Goal: Task Accomplishment & Management: Use online tool/utility

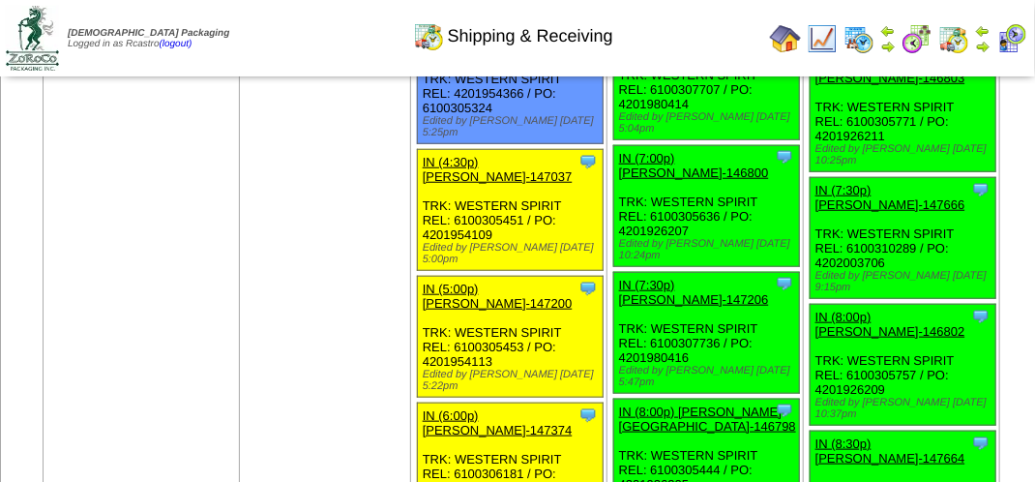
scroll to position [2998, 0]
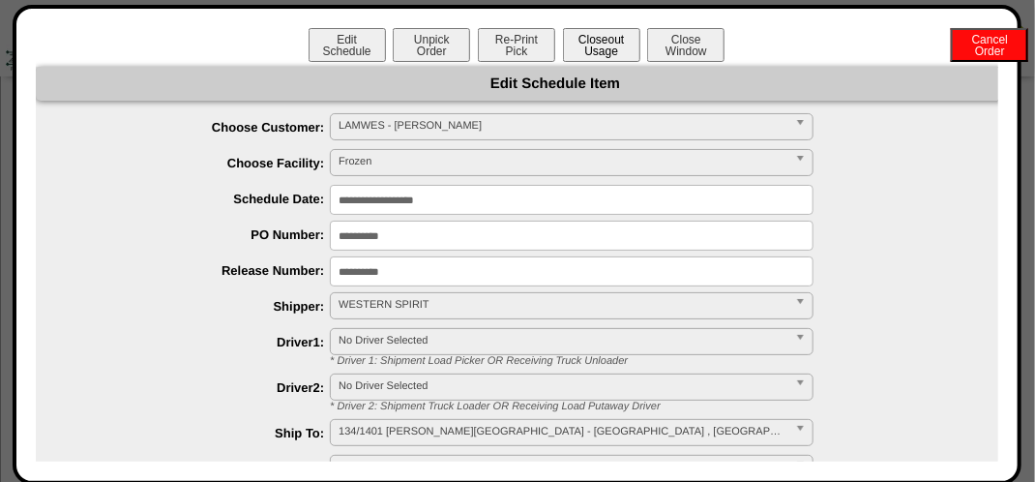
click at [594, 45] on button "Closeout Usage" at bounding box center [601, 45] width 77 height 34
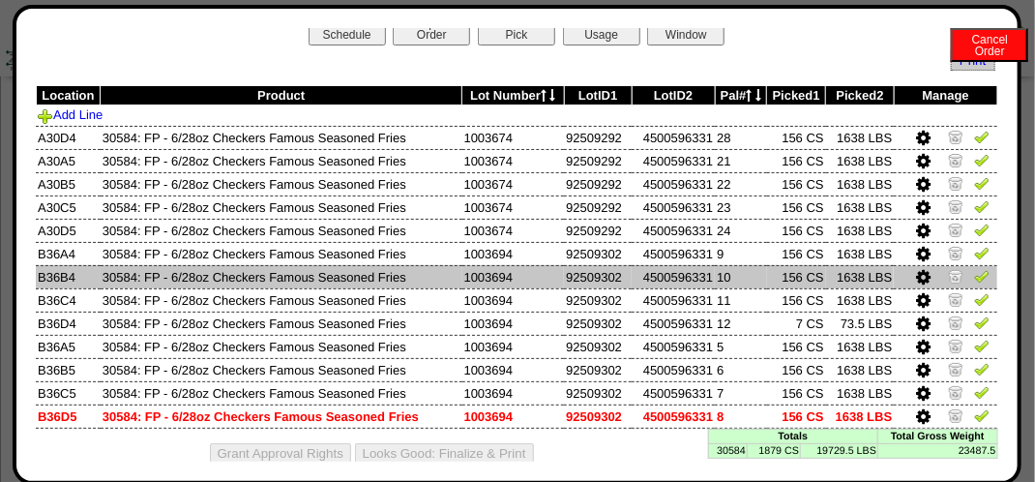
scroll to position [0, 0]
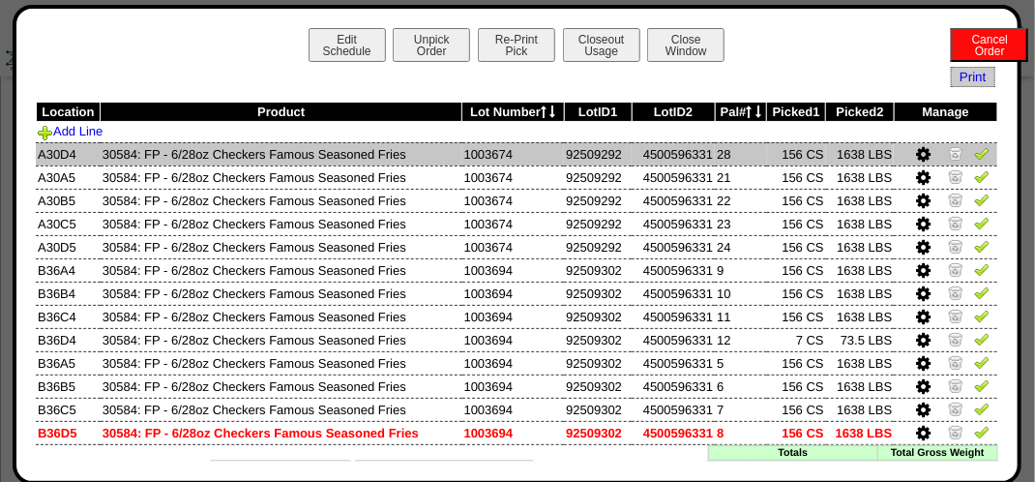
click at [974, 159] on img at bounding box center [981, 152] width 15 height 15
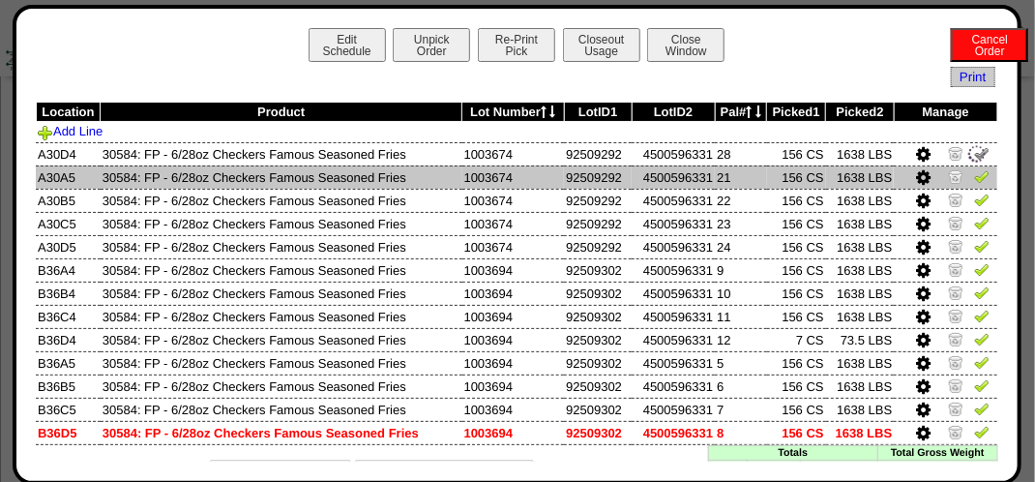
click at [970, 188] on td at bounding box center [945, 176] width 103 height 23
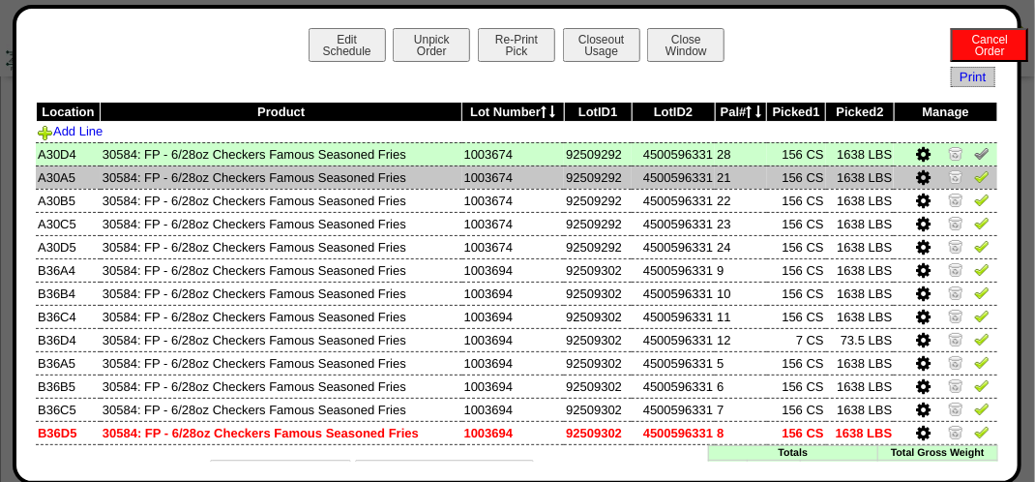
click at [974, 180] on img at bounding box center [981, 175] width 15 height 15
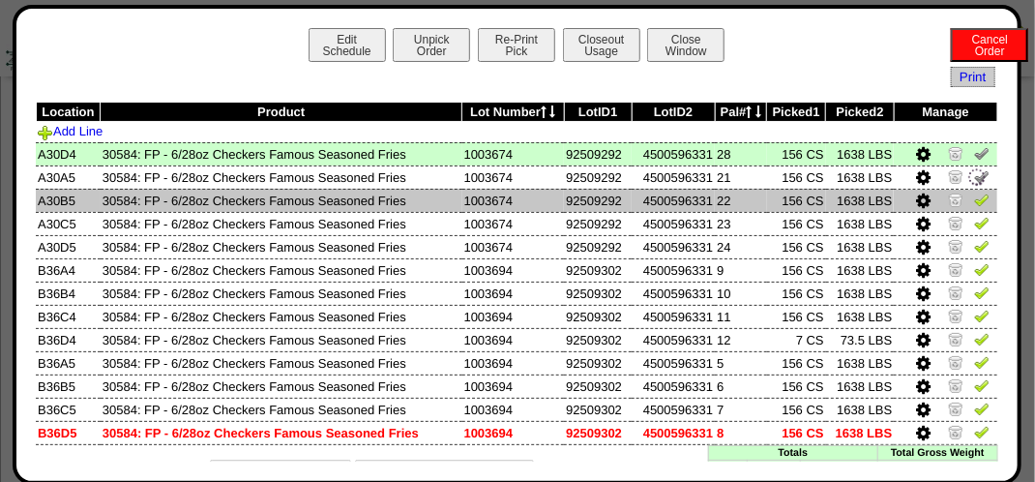
click at [961, 210] on td at bounding box center [945, 200] width 103 height 23
click at [974, 200] on img at bounding box center [981, 199] width 15 height 15
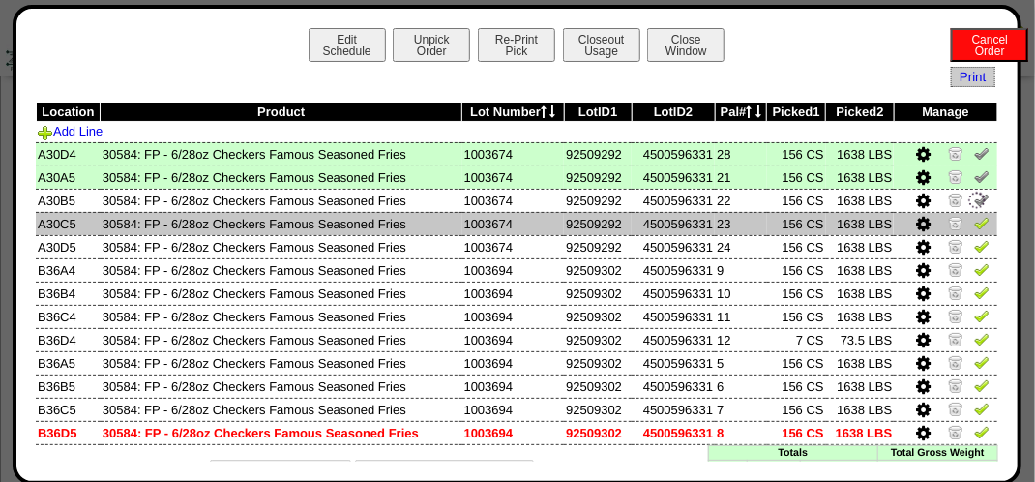
click at [974, 218] on img at bounding box center [981, 222] width 15 height 15
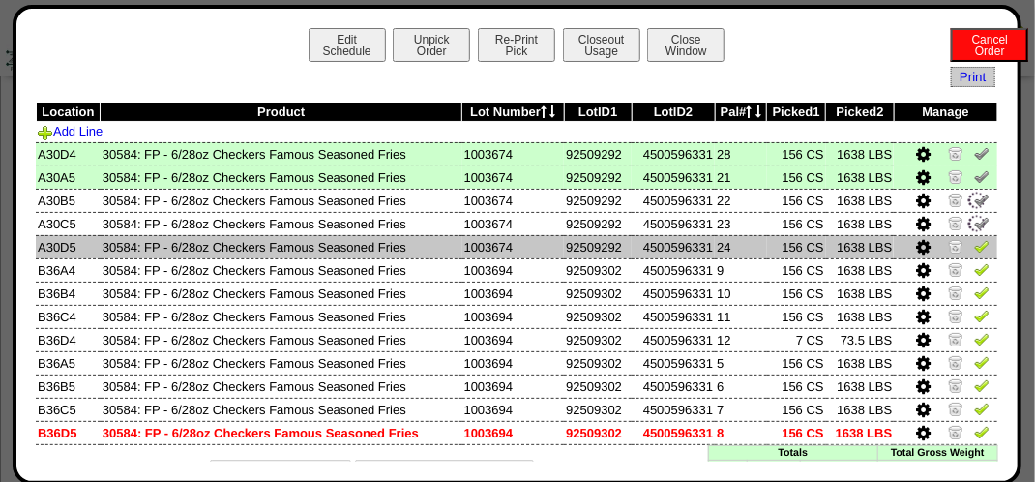
click at [974, 250] on img at bounding box center [981, 245] width 15 height 15
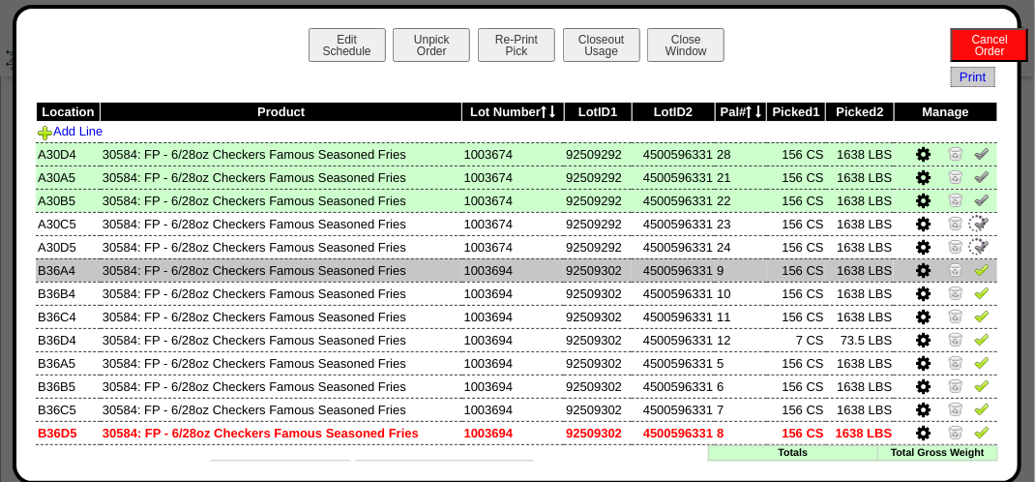
click at [974, 265] on img at bounding box center [981, 268] width 15 height 15
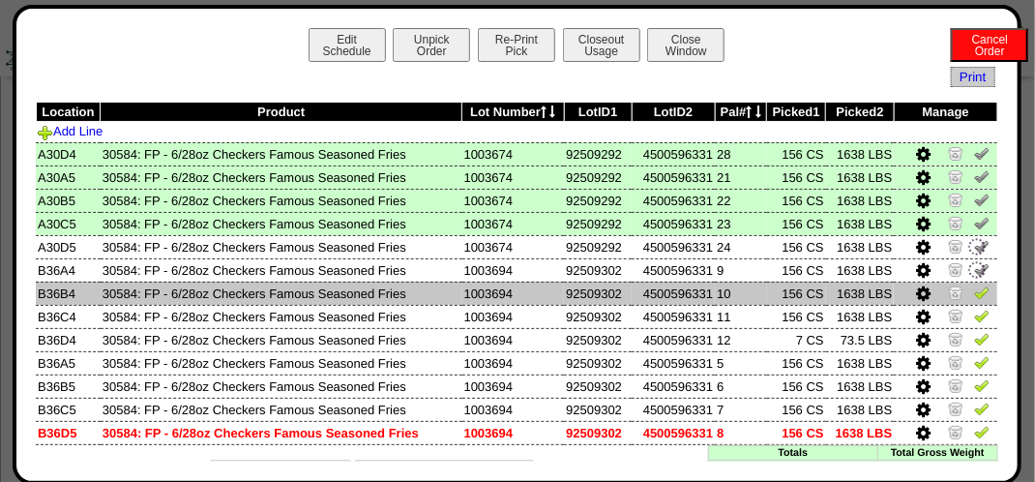
click at [974, 295] on img at bounding box center [981, 291] width 15 height 15
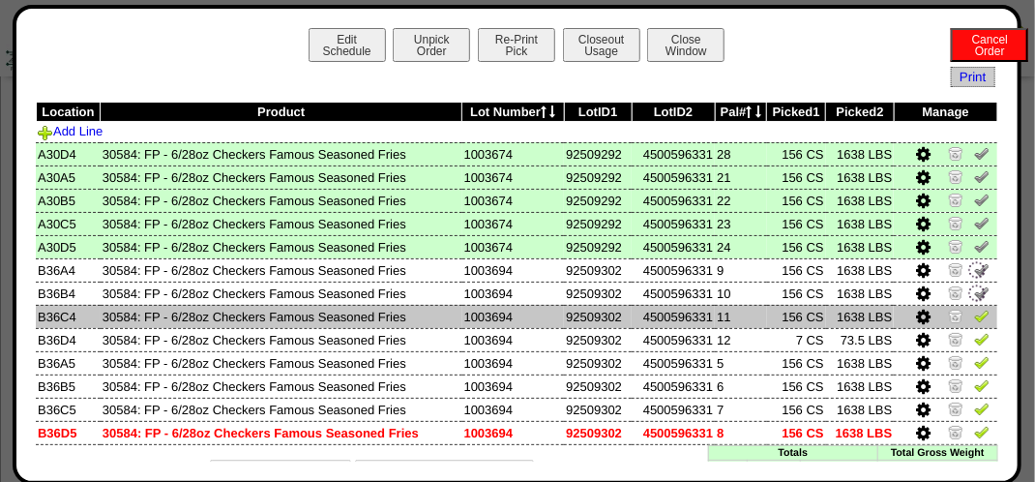
drag, startPoint x: 972, startPoint y: 319, endPoint x: 971, endPoint y: 344, distance: 25.2
click at [974, 321] on img at bounding box center [981, 315] width 15 height 15
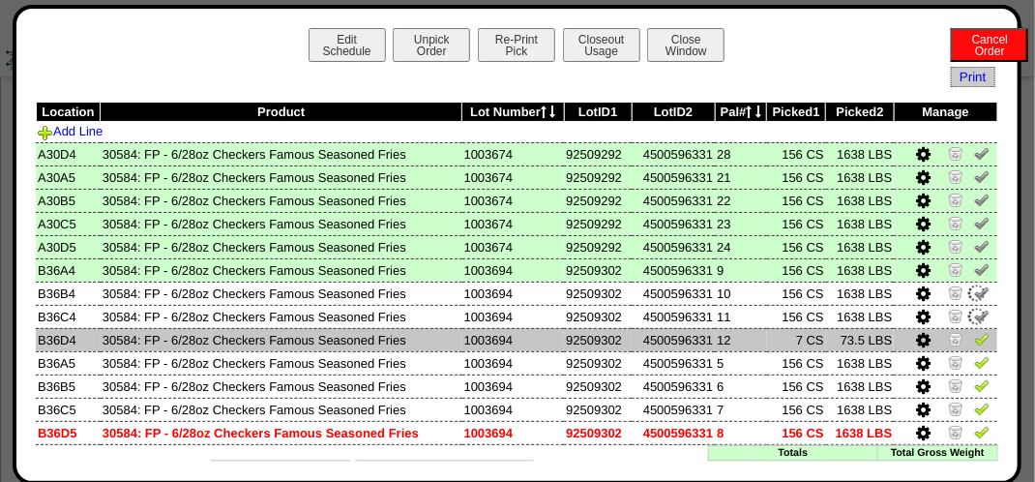
click at [971, 350] on td at bounding box center [945, 339] width 103 height 23
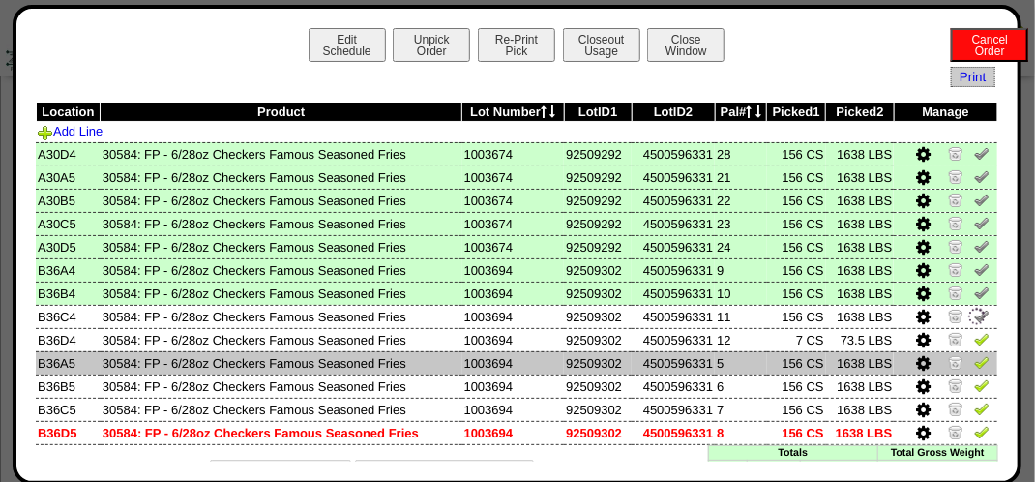
click at [974, 358] on img at bounding box center [981, 361] width 15 height 15
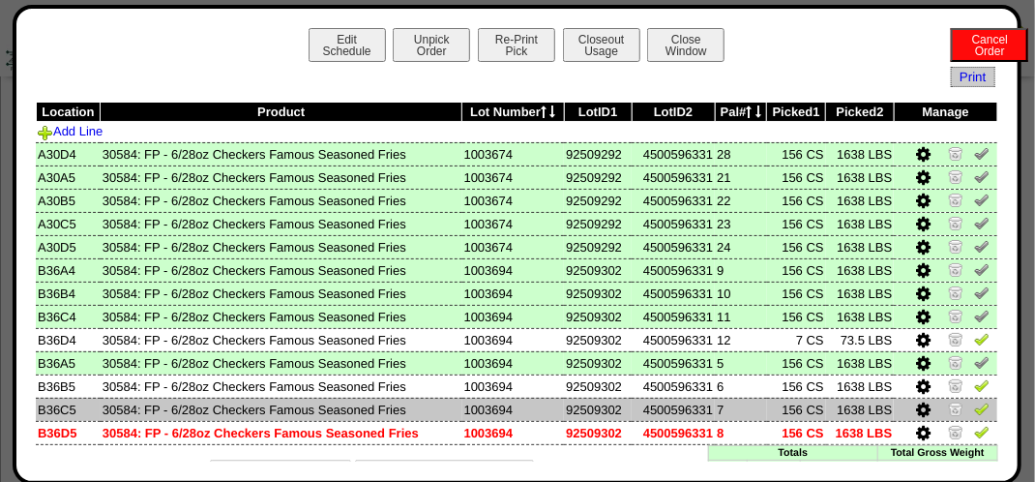
click at [974, 416] on img at bounding box center [981, 407] width 15 height 15
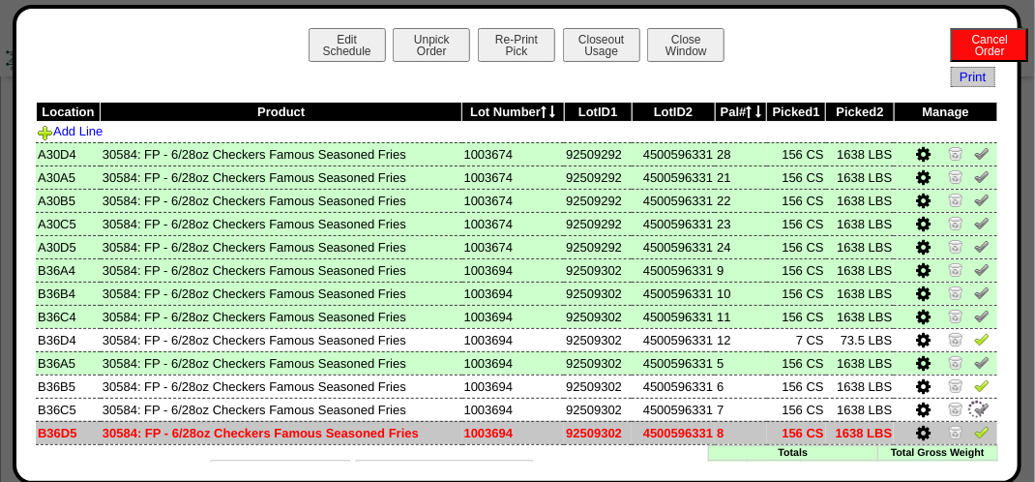
click at [974, 434] on img at bounding box center [981, 431] width 15 height 15
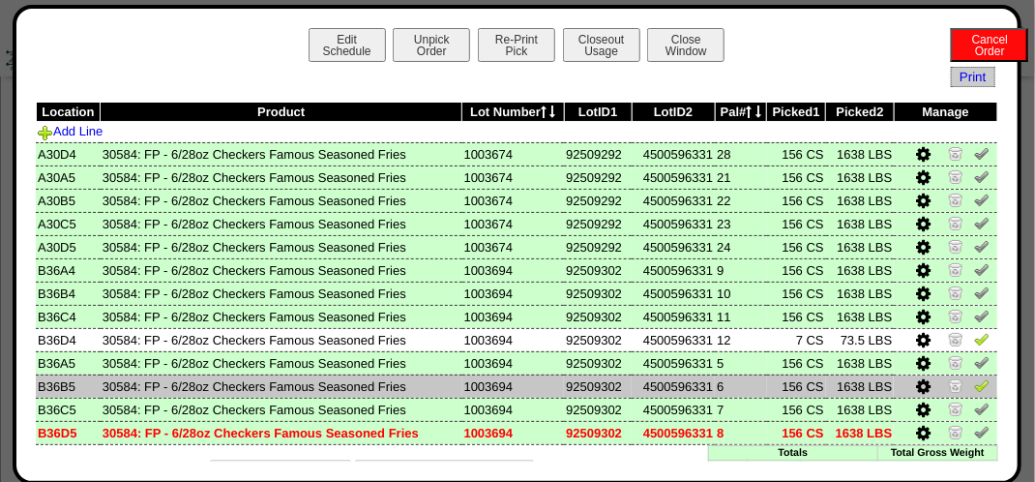
click at [974, 389] on img at bounding box center [981, 384] width 15 height 15
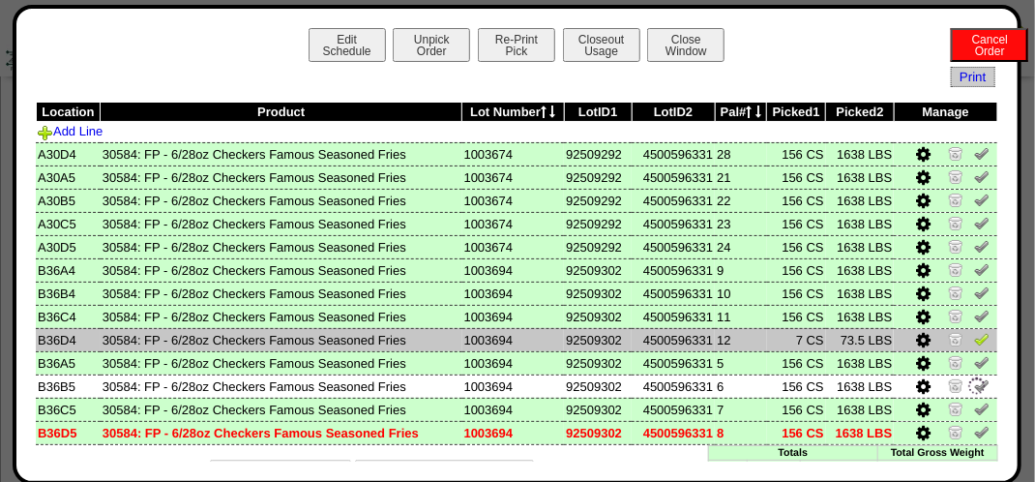
click at [974, 343] on img at bounding box center [981, 338] width 15 height 15
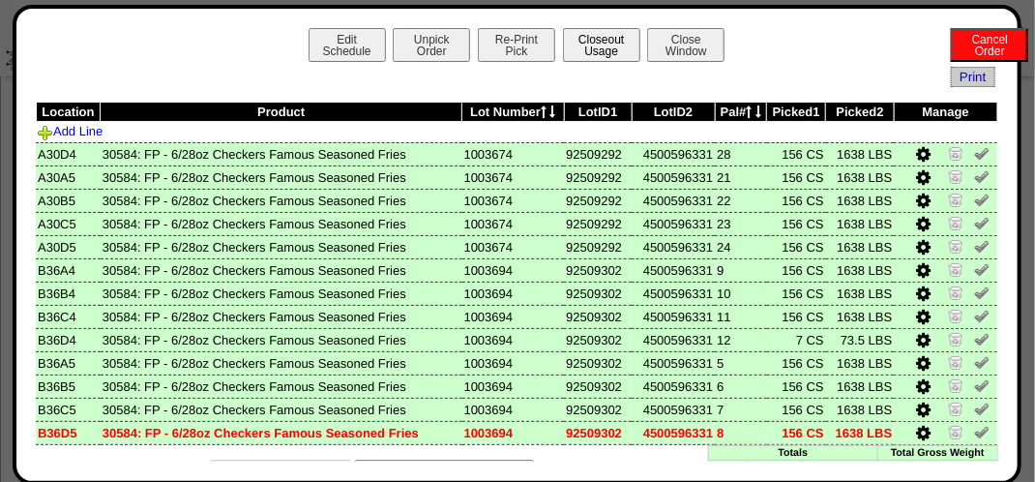
click at [576, 40] on button "Closeout Usage" at bounding box center [601, 45] width 77 height 34
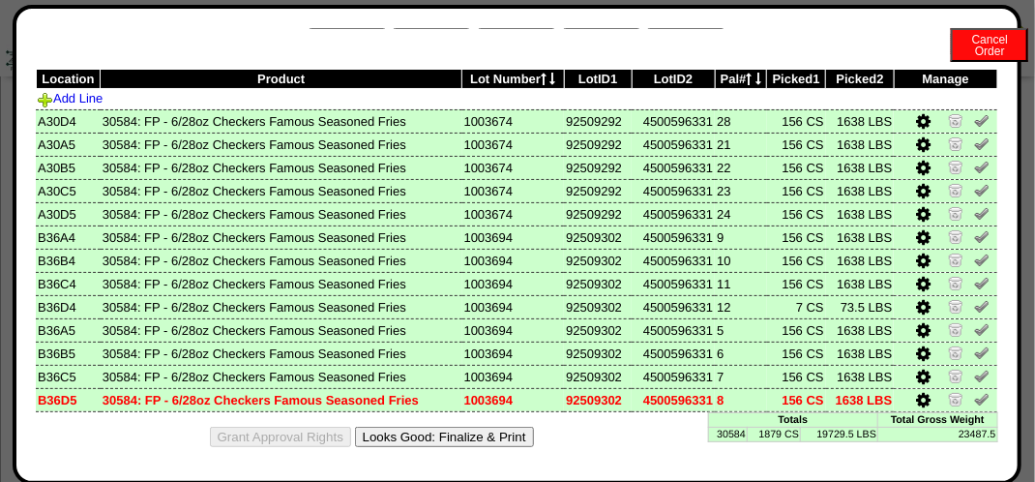
scroll to position [3288, 0]
click at [436, 439] on button "Looks Good: Finalize & Print" at bounding box center [444, 437] width 179 height 20
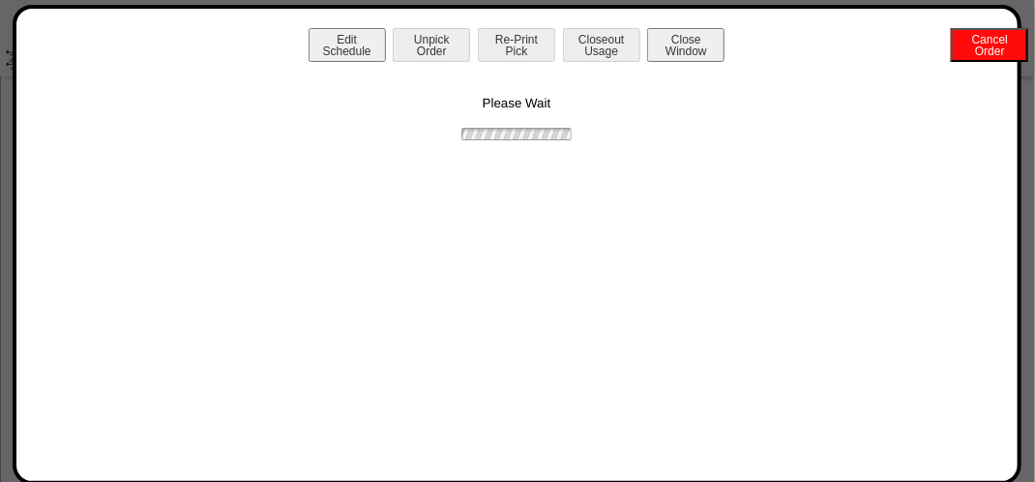
scroll to position [0, 0]
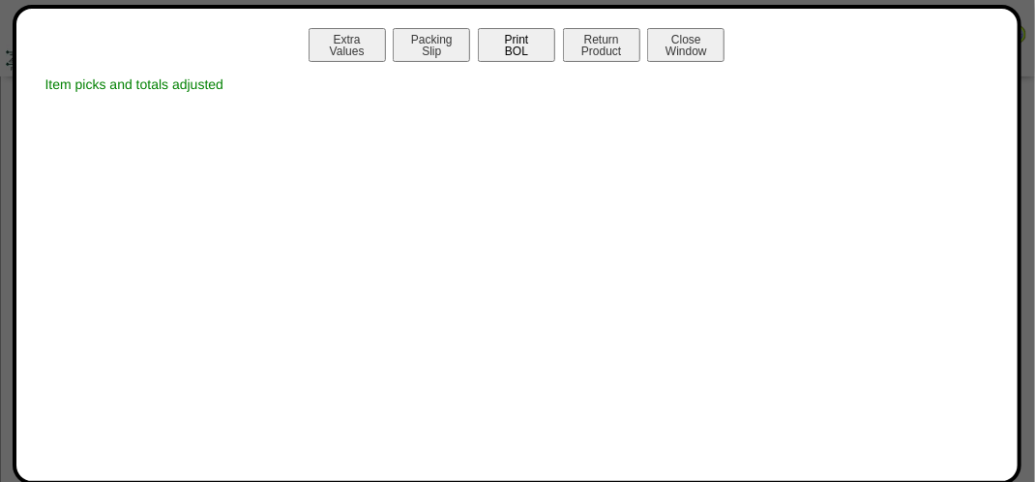
click at [531, 52] on button "Print BOL" at bounding box center [516, 45] width 77 height 34
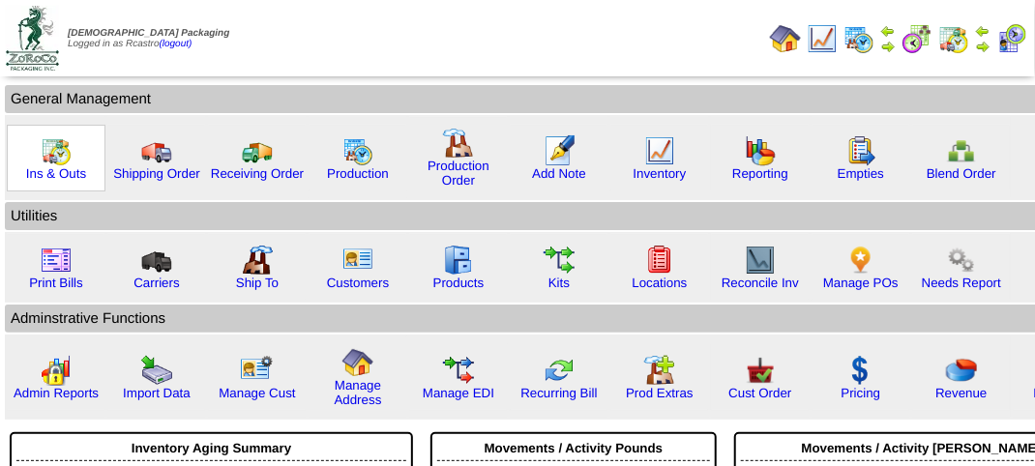
click at [59, 147] on img at bounding box center [56, 150] width 31 height 31
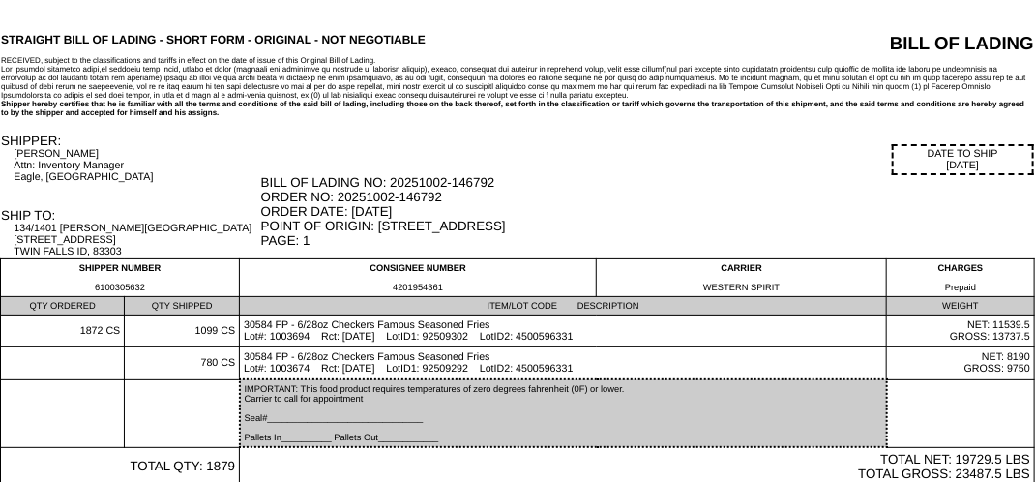
click at [506, 181] on div "BILL OF LADING NO: 20251002-146792 ORDER NO: 20251002-146792 ORDER DATE: 10/02/…" at bounding box center [647, 211] width 773 height 73
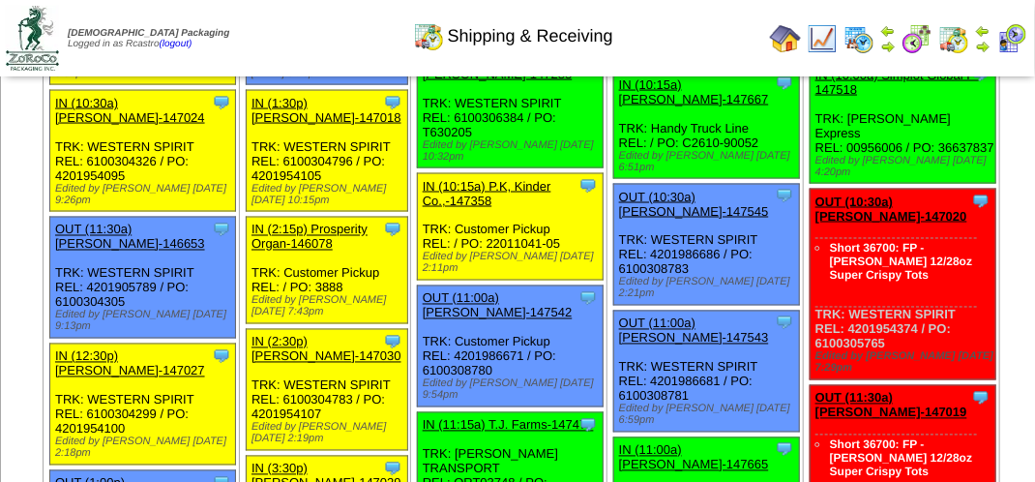
scroll to position [967, 0]
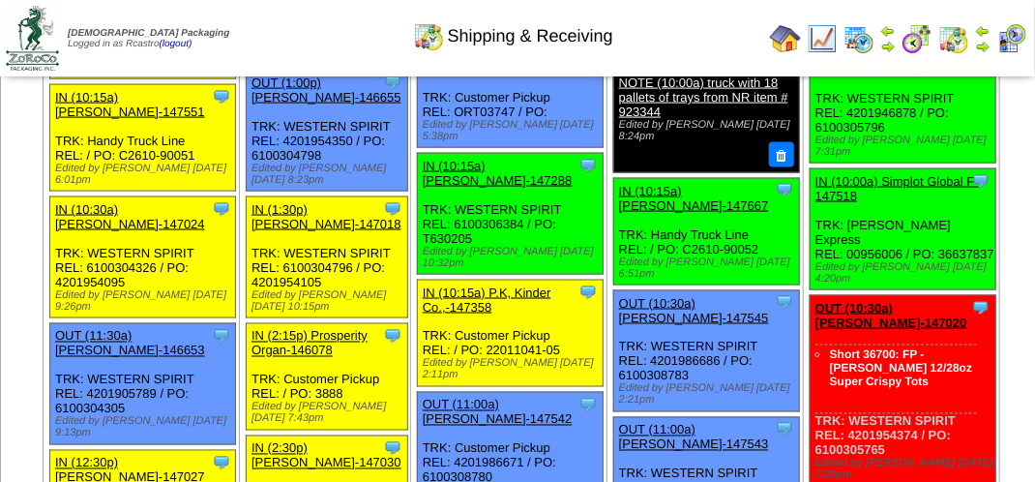
click at [865, 31] on img at bounding box center [858, 38] width 31 height 31
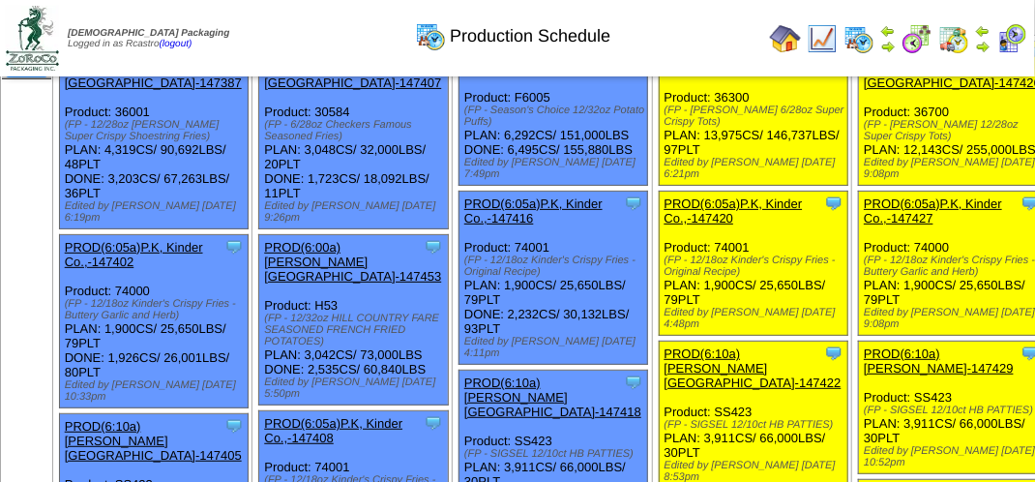
scroll to position [290, 0]
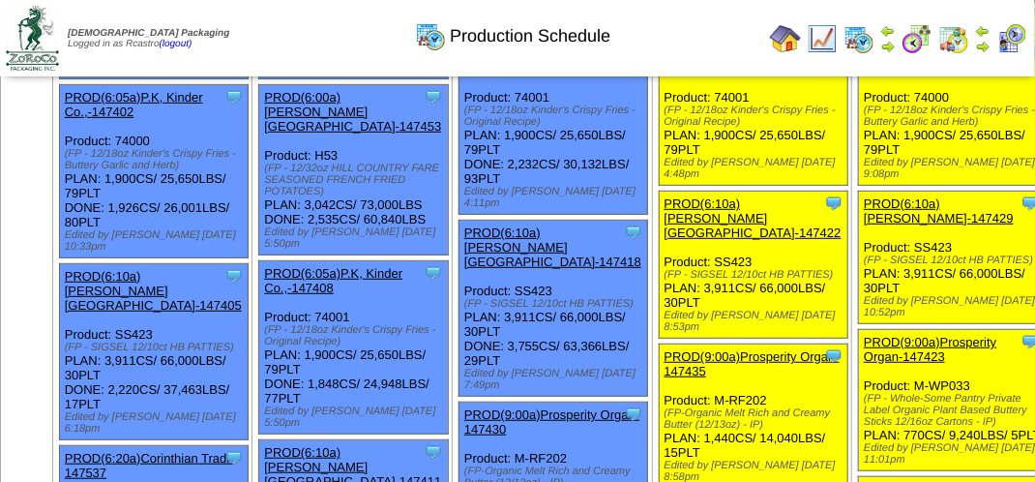
click at [1014, 43] on img at bounding box center [1011, 38] width 31 height 31
click at [1014, 42] on img at bounding box center [1011, 38] width 31 height 31
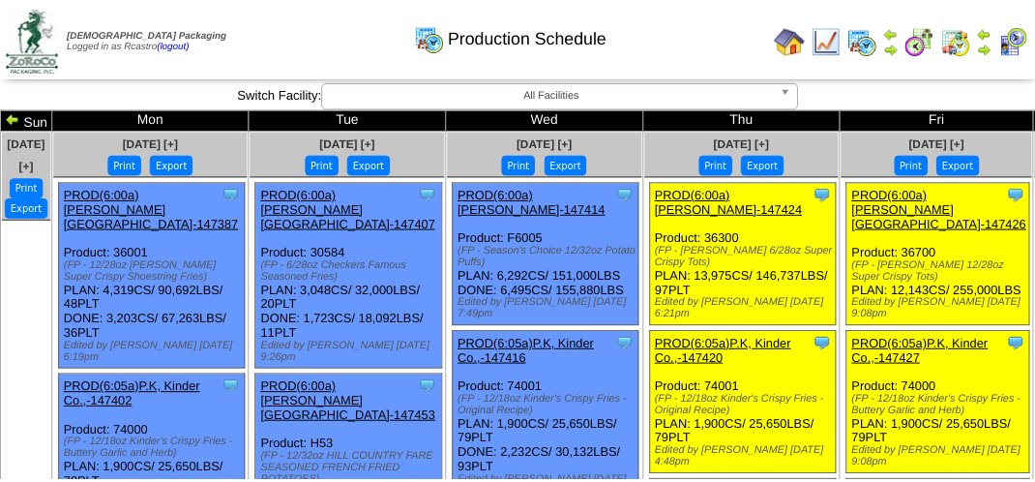
scroll to position [290, 0]
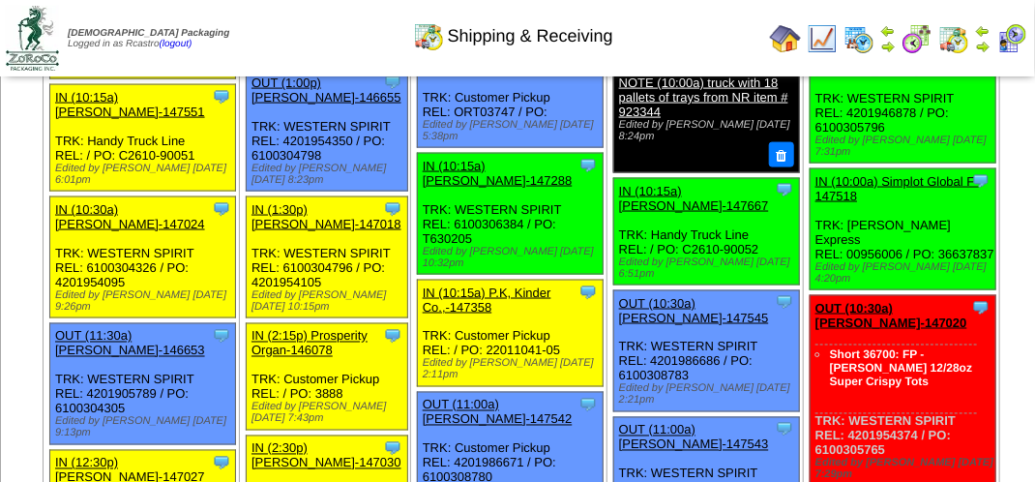
scroll to position [967, 0]
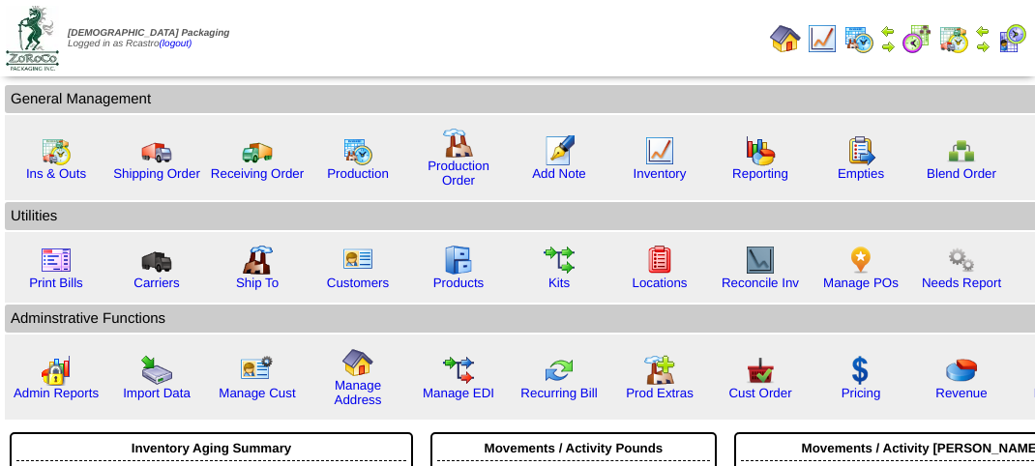
scroll to position [219, 0]
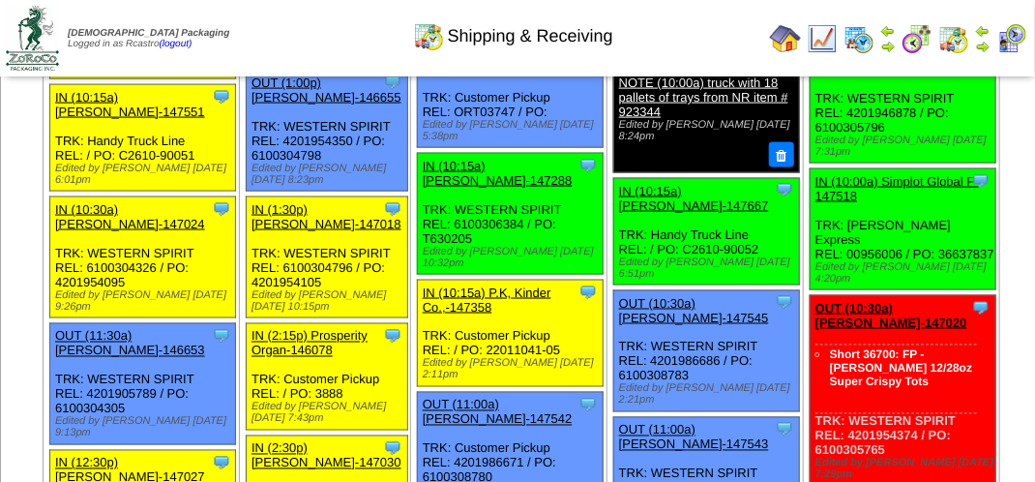
scroll to position [1257, 0]
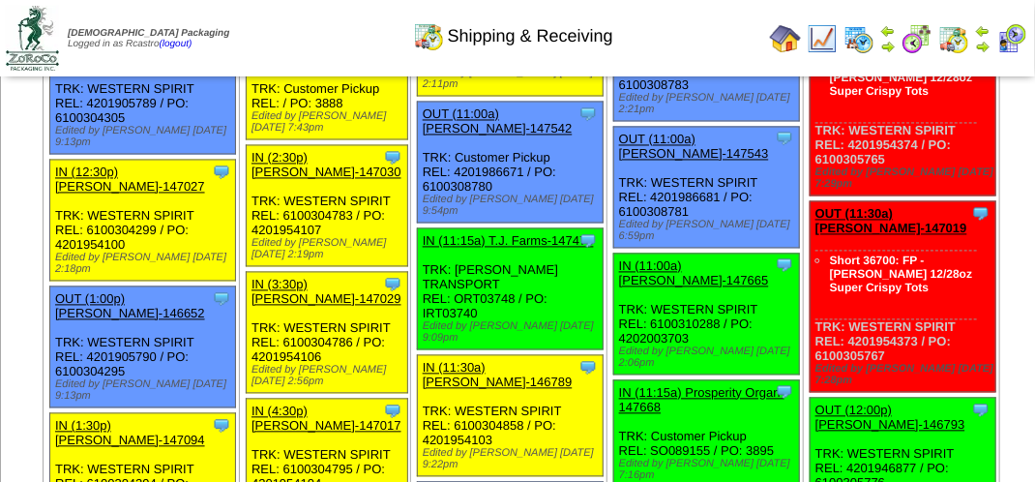
click at [1007, 31] on img at bounding box center [1011, 38] width 31 height 31
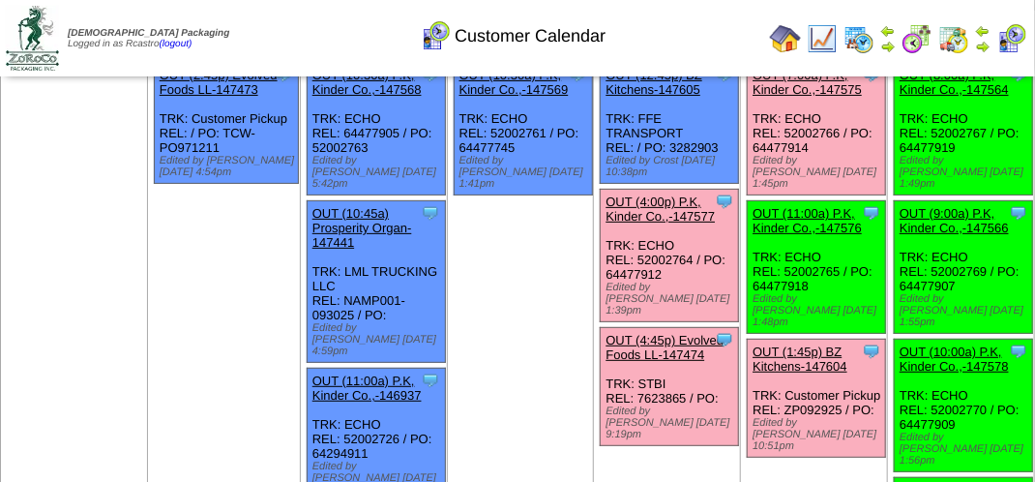
scroll to position [193, 0]
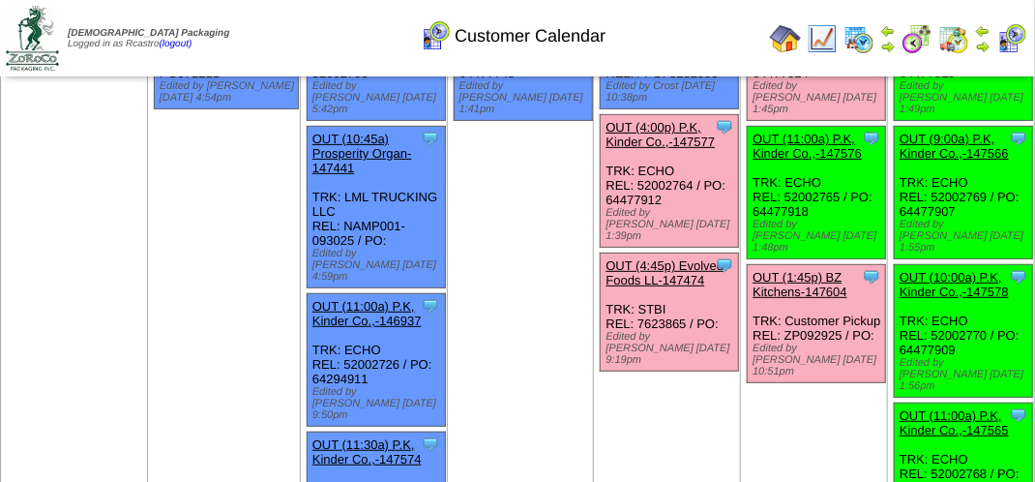
click at [650, 258] on link "OUT (4:45p) Evolved Foods LL-147474" at bounding box center [664, 272] width 118 height 29
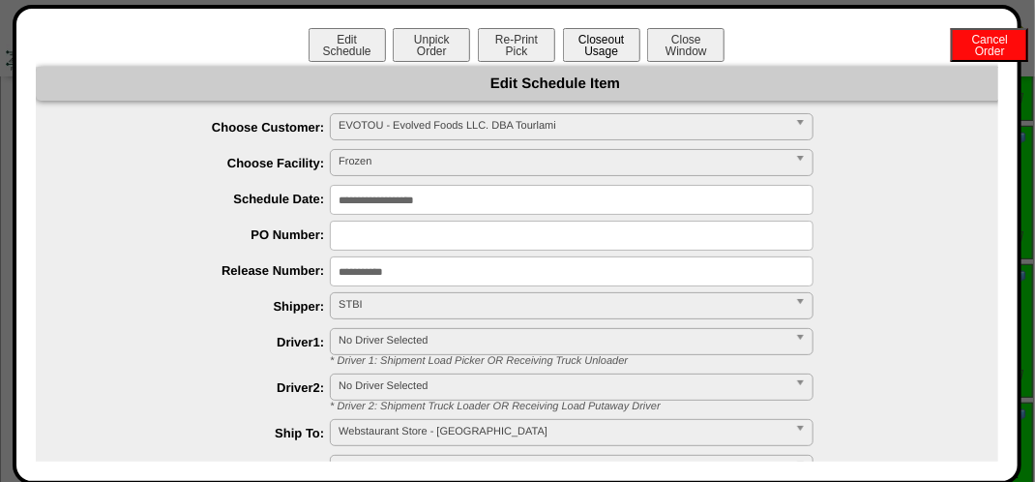
click at [607, 40] on button "Closeout Usage" at bounding box center [601, 45] width 77 height 34
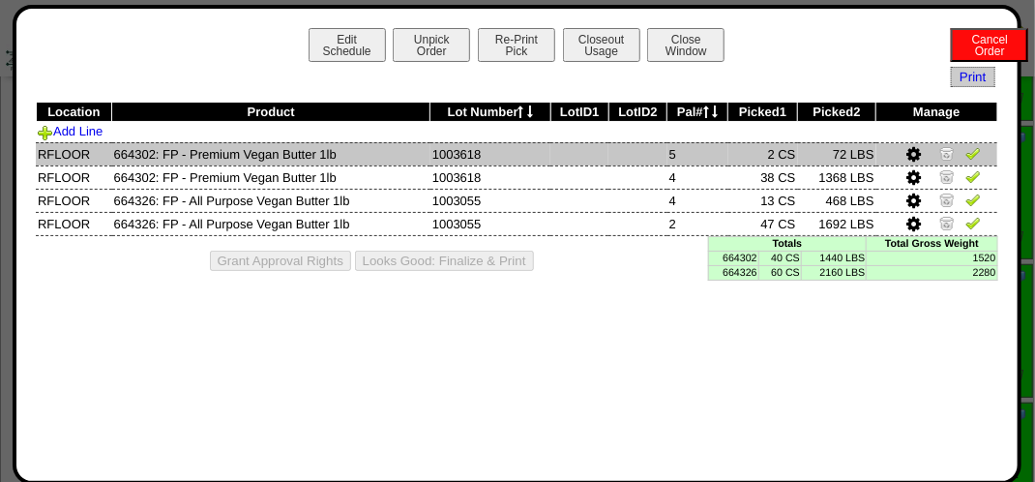
click at [966, 162] on link at bounding box center [972, 156] width 15 height 15
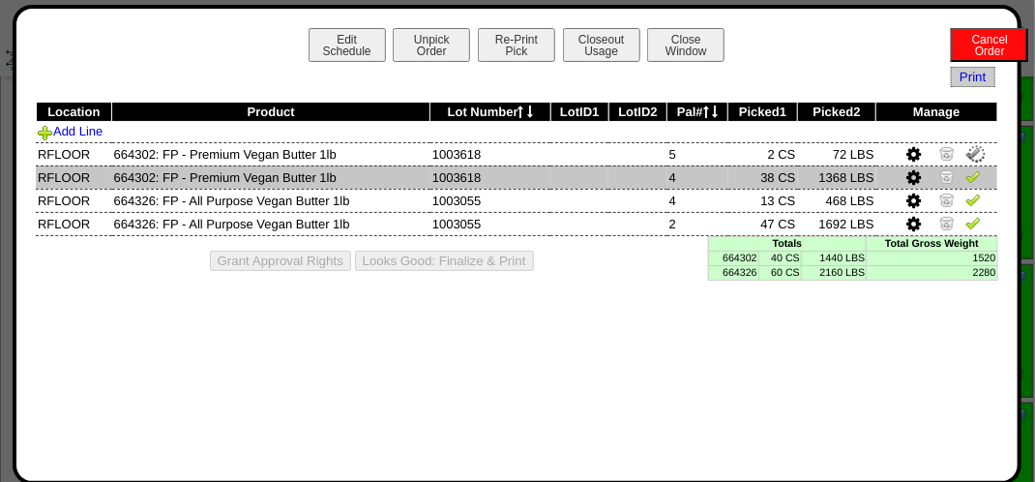
click at [965, 176] on img at bounding box center [972, 175] width 15 height 15
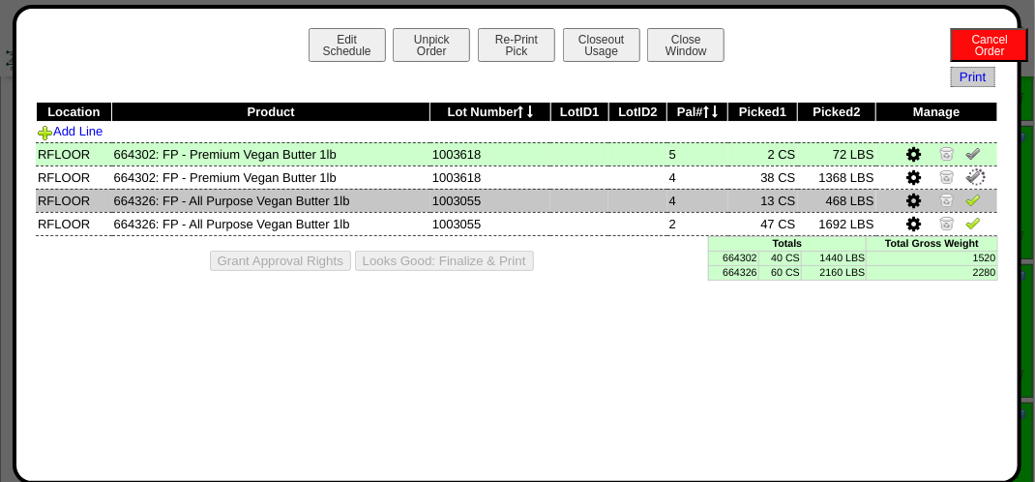
click at [970, 194] on img at bounding box center [972, 199] width 15 height 15
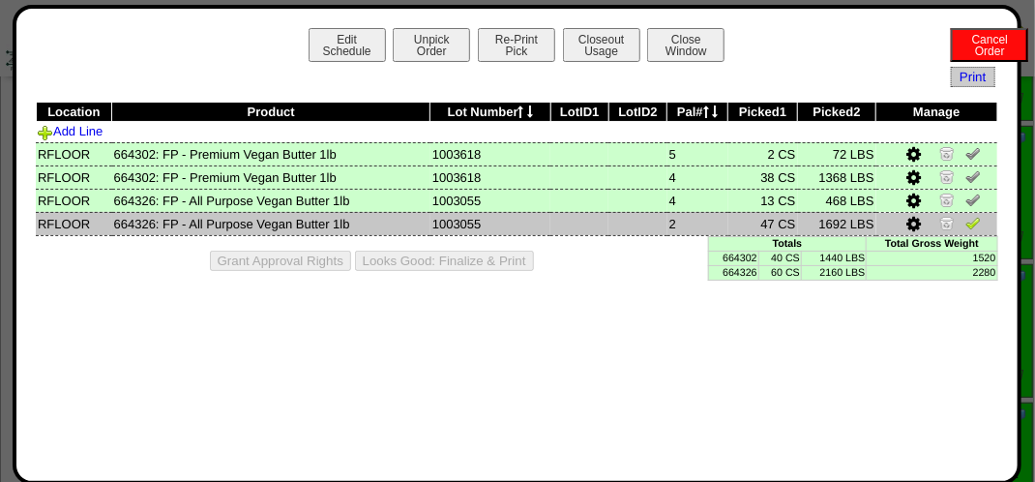
click at [967, 218] on img at bounding box center [972, 222] width 15 height 15
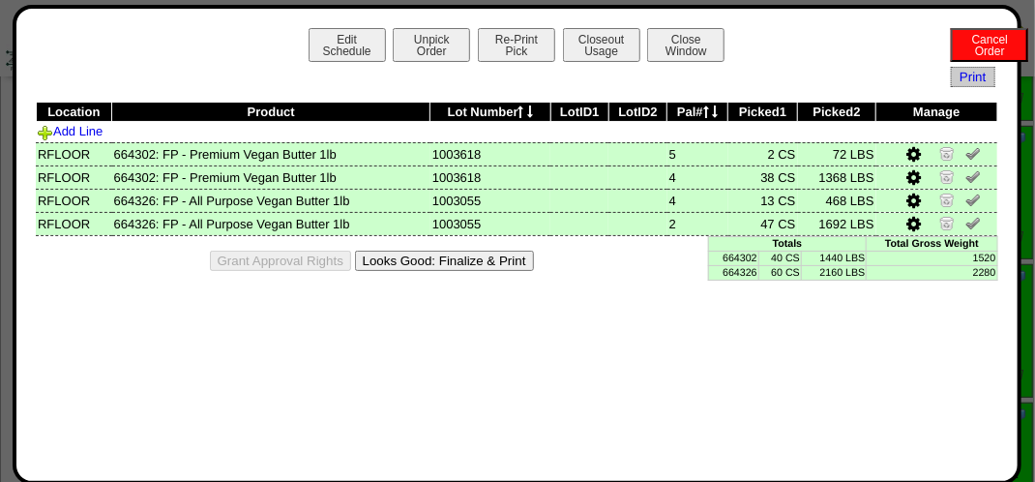
click at [486, 259] on button "Looks Good: Finalize & Print" at bounding box center [444, 261] width 179 height 20
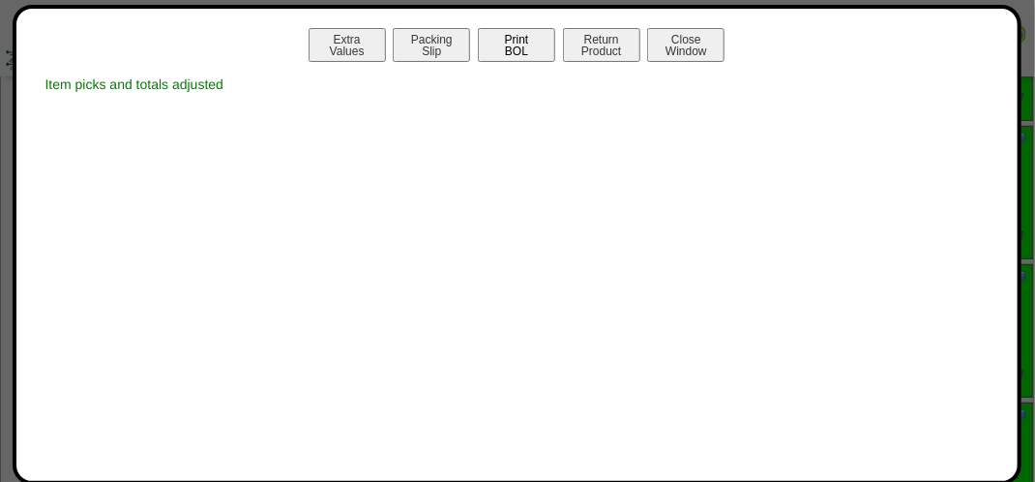
click at [531, 47] on button "Print BOL" at bounding box center [516, 45] width 77 height 34
